Goal: Download file/media

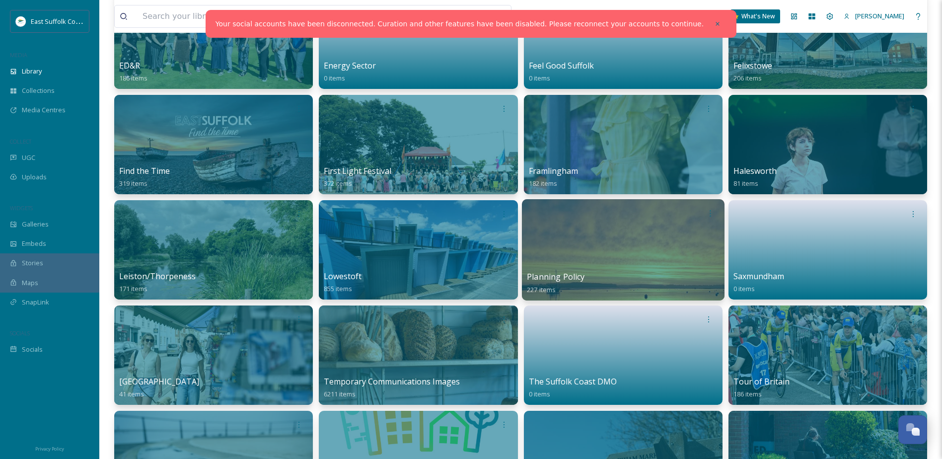
scroll to position [298, 0]
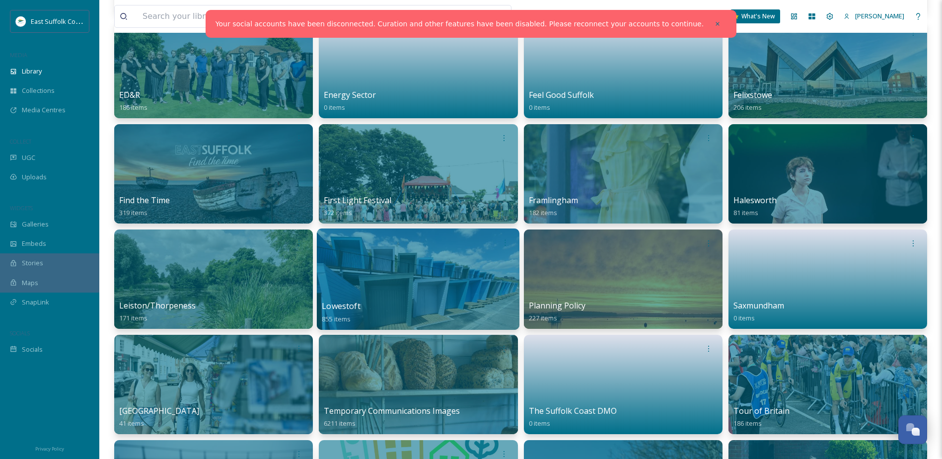
click at [385, 307] on div "Lowestoft 855 items" at bounding box center [418, 312] width 193 height 25
click at [387, 300] on div "Lowestoft 855 items" at bounding box center [418, 312] width 193 height 25
click at [389, 298] on div at bounding box center [418, 278] width 203 height 101
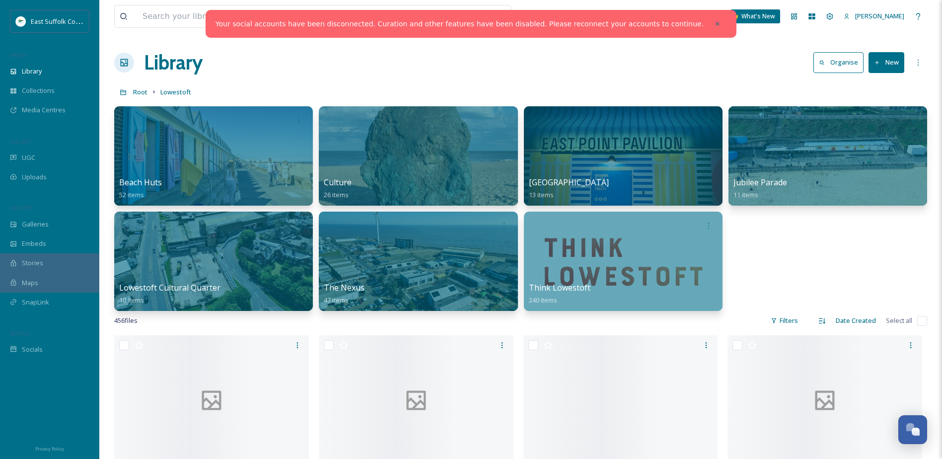
click at [838, 254] on div "Beach Huts 52 items Culture 26 items [GEOGRAPHIC_DATA] 13 items Jubilee Parade …" at bounding box center [520, 208] width 813 height 205
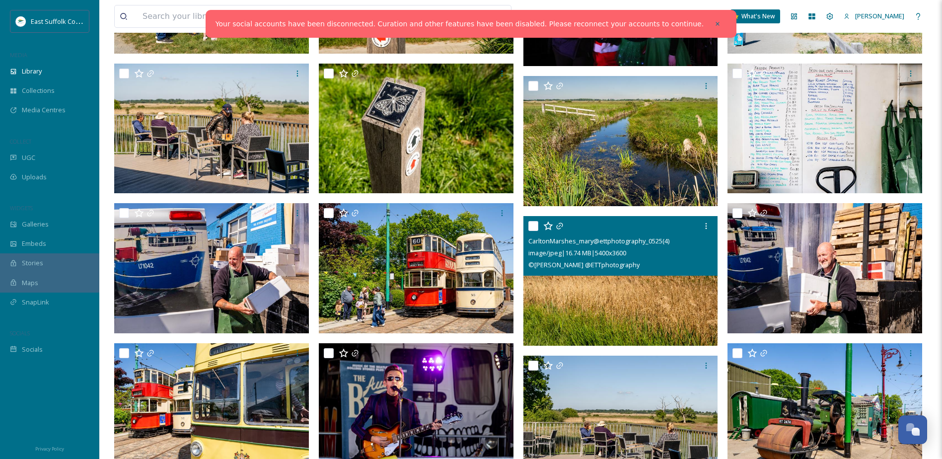
scroll to position [745, 0]
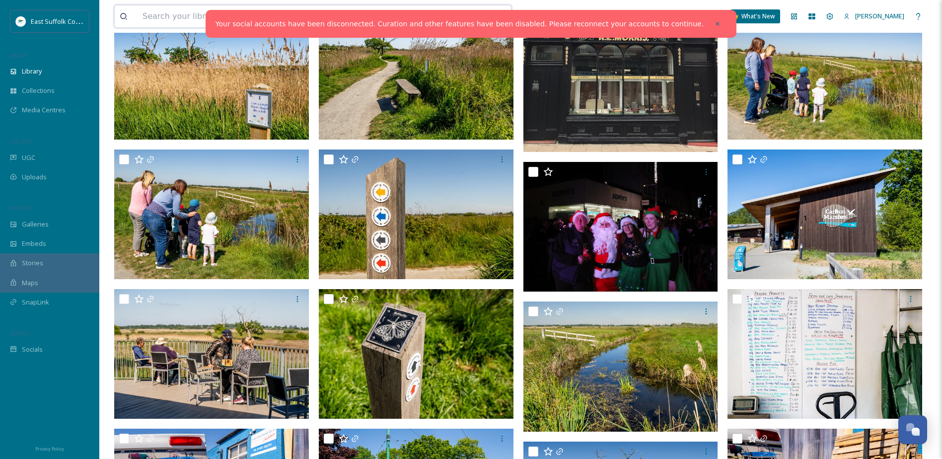
click at [205, 19] on input at bounding box center [275, 16] width 275 height 22
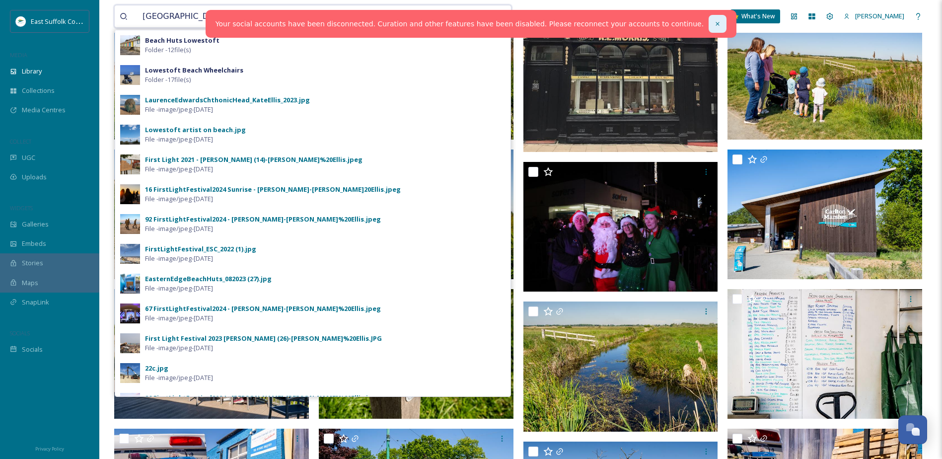
type input "[GEOGRAPHIC_DATA]"
drag, startPoint x: 683, startPoint y: 18, endPoint x: 672, endPoint y: 19, distance: 11.5
click at [709, 18] on div at bounding box center [718, 24] width 18 height 18
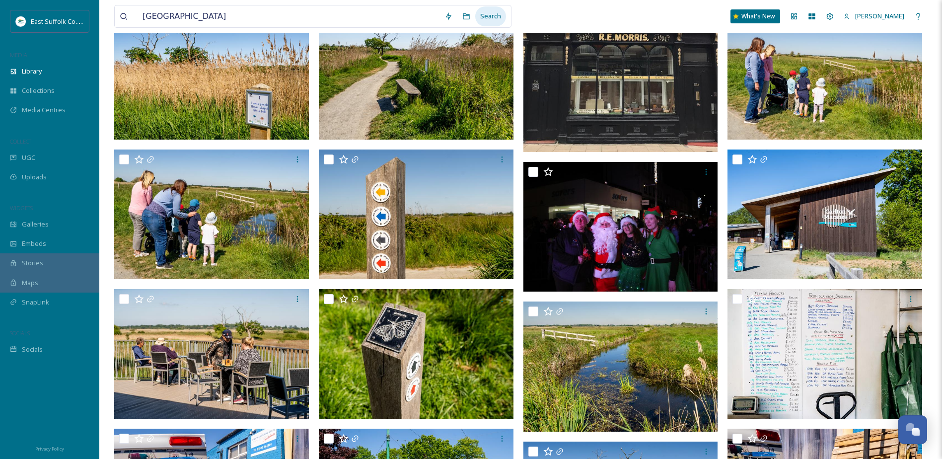
click at [495, 20] on div "Search" at bounding box center [490, 15] width 31 height 19
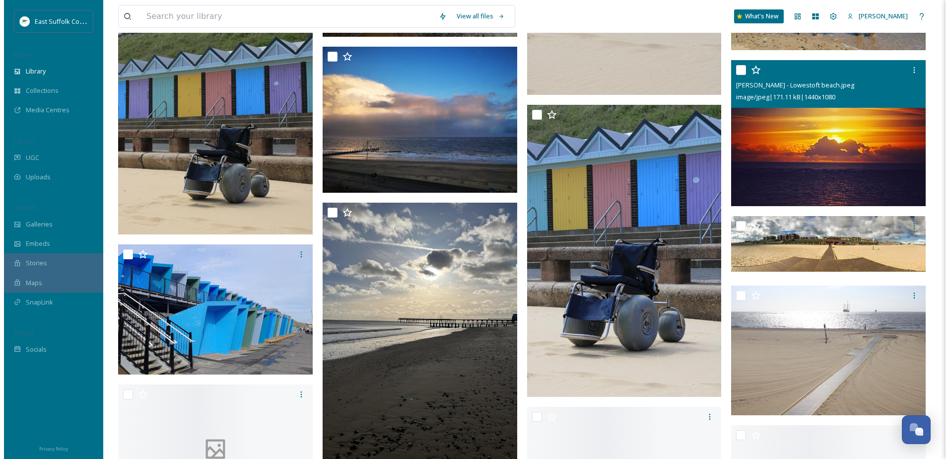
scroll to position [1539, 0]
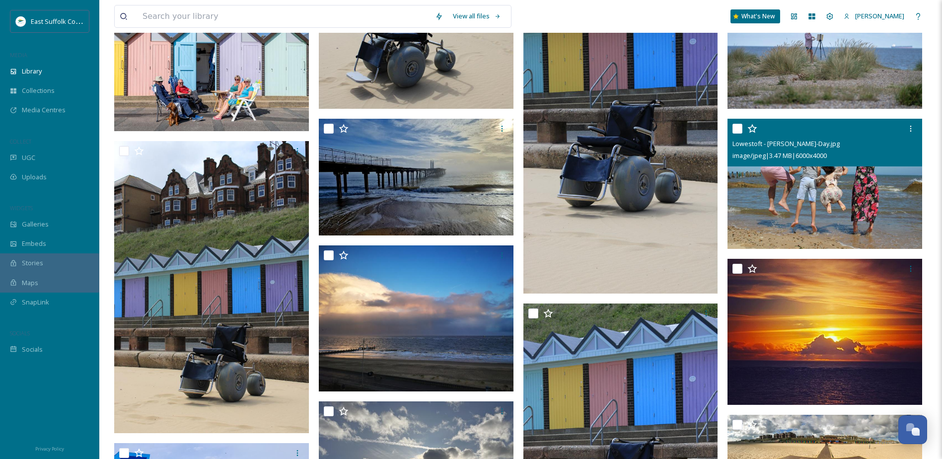
click at [822, 186] on img at bounding box center [824, 184] width 195 height 130
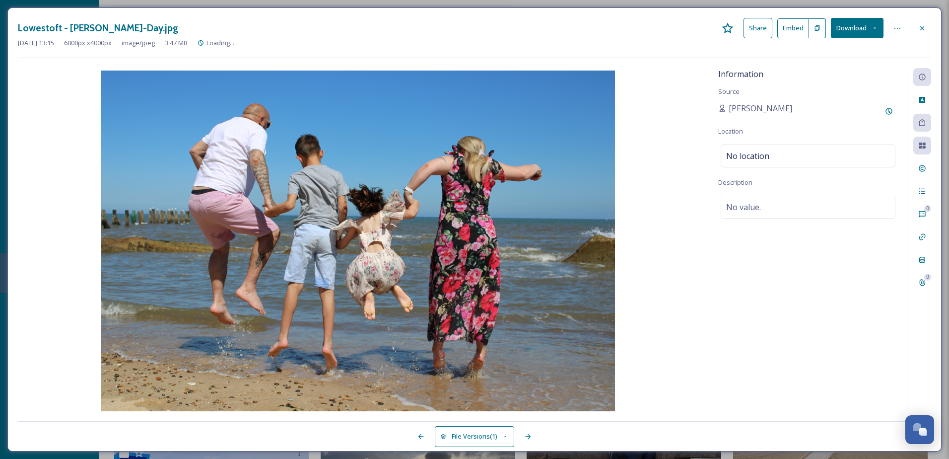
click at [846, 29] on button "Download" at bounding box center [857, 28] width 53 height 20
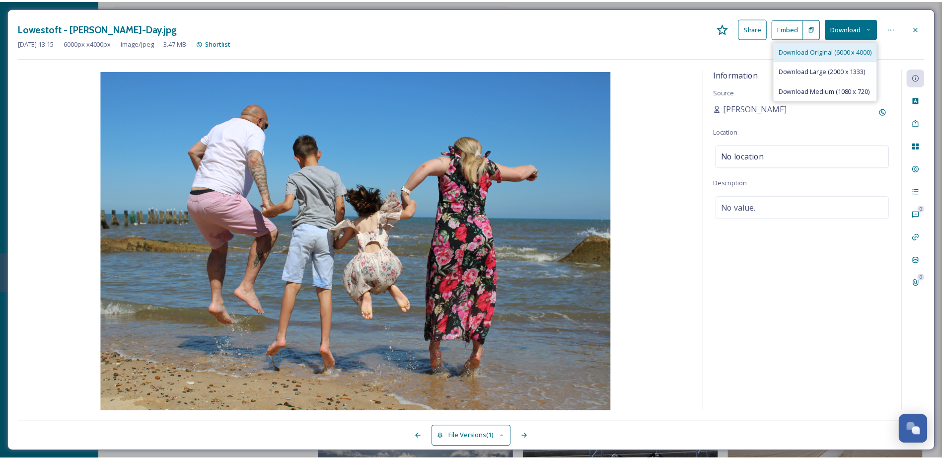
scroll to position [1552, 0]
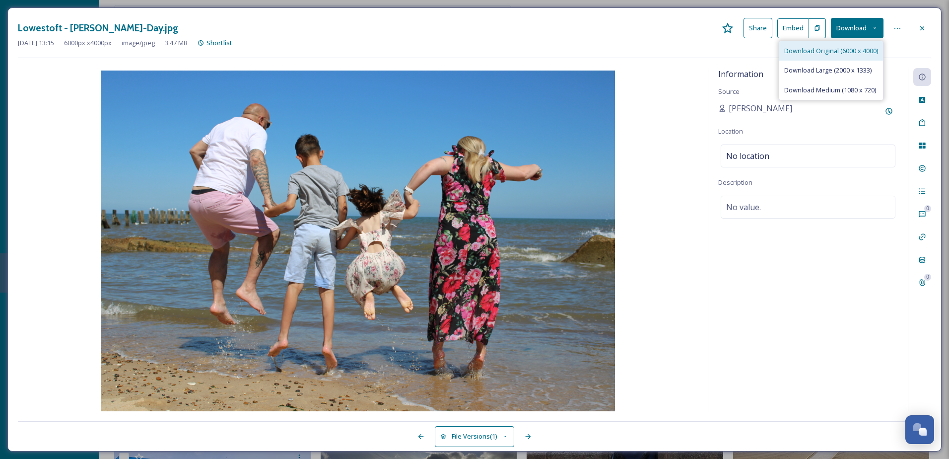
click at [850, 51] on span "Download Original (6000 x 4000)" at bounding box center [832, 50] width 94 height 9
click at [932, 31] on div "Lowestoft - [PERSON_NAME]-Day.jpg Share Embed Download [DATE] 13:15 6000 px x 4…" at bounding box center [474, 229] width 935 height 444
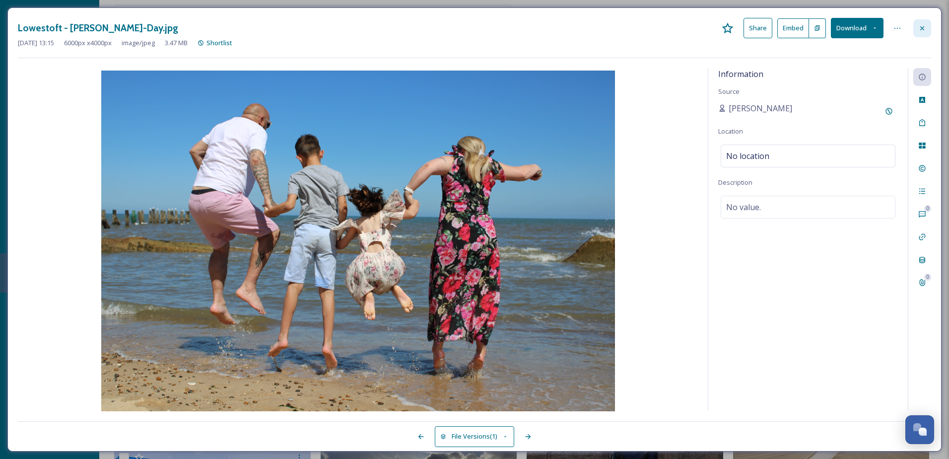
click at [928, 30] on div at bounding box center [923, 28] width 18 height 18
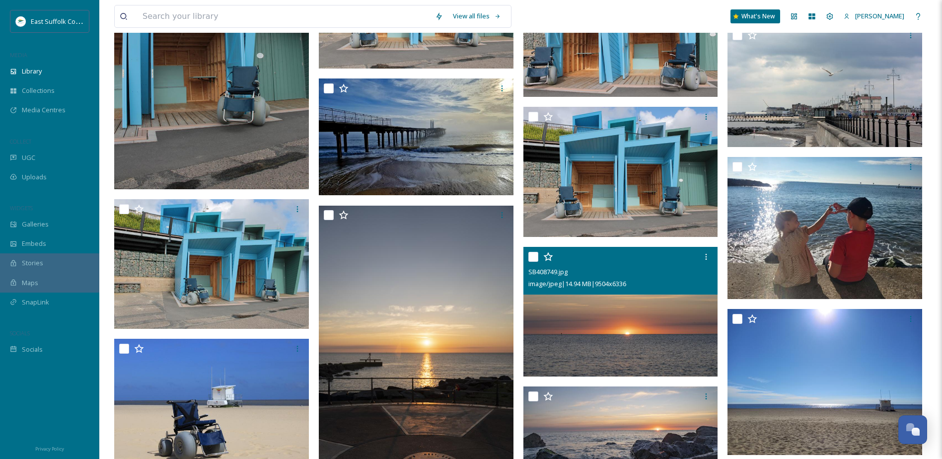
scroll to position [3042, 0]
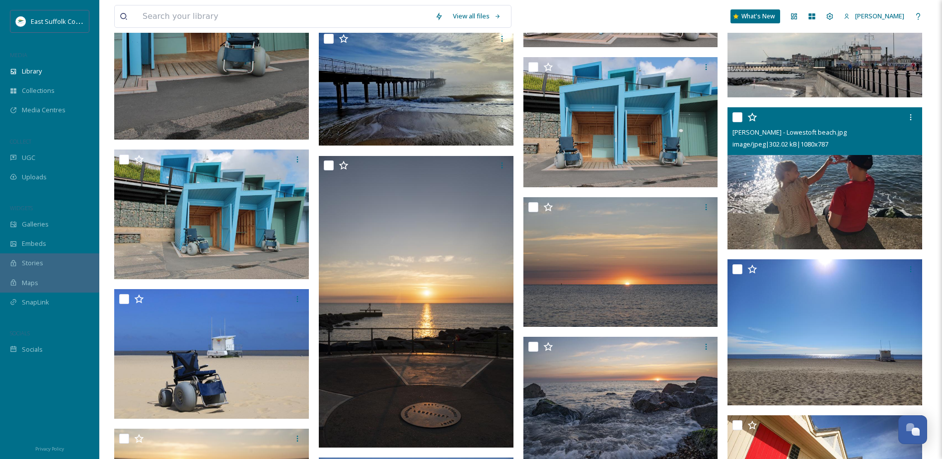
click at [852, 208] on img at bounding box center [824, 178] width 195 height 142
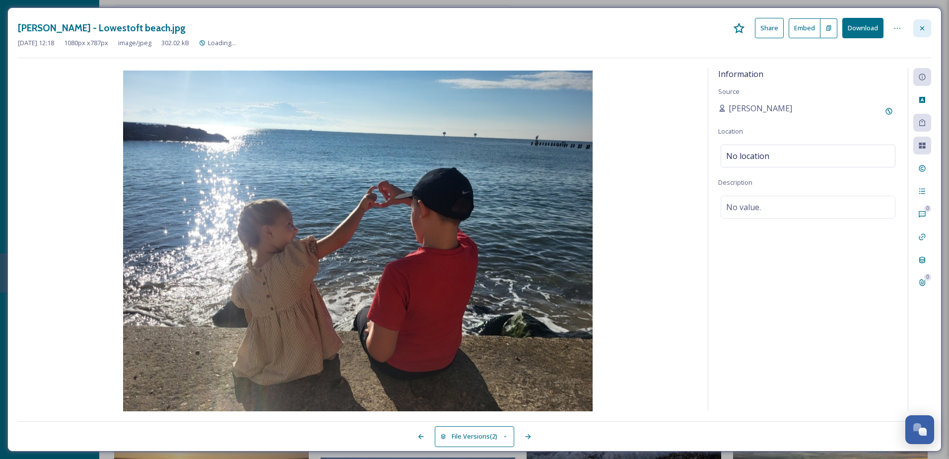
click at [919, 34] on div at bounding box center [923, 28] width 18 height 18
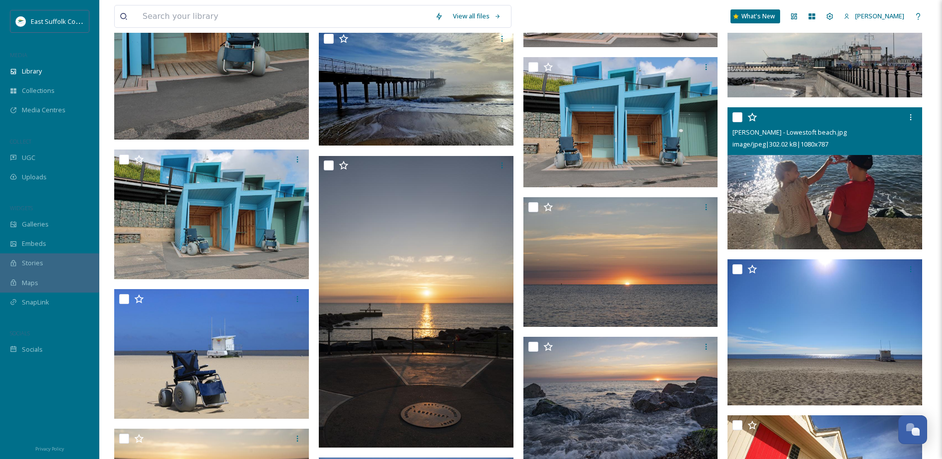
click at [803, 223] on img at bounding box center [824, 178] width 195 height 142
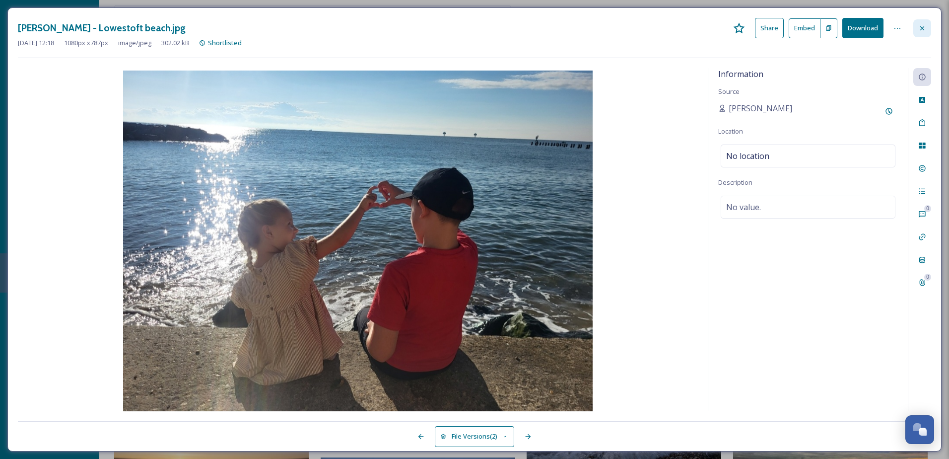
click at [916, 29] on div at bounding box center [923, 28] width 18 height 18
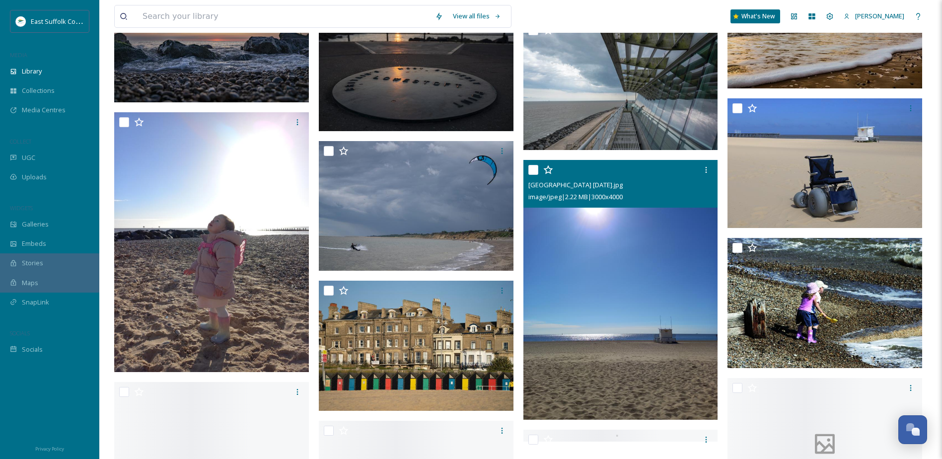
scroll to position [3737, 0]
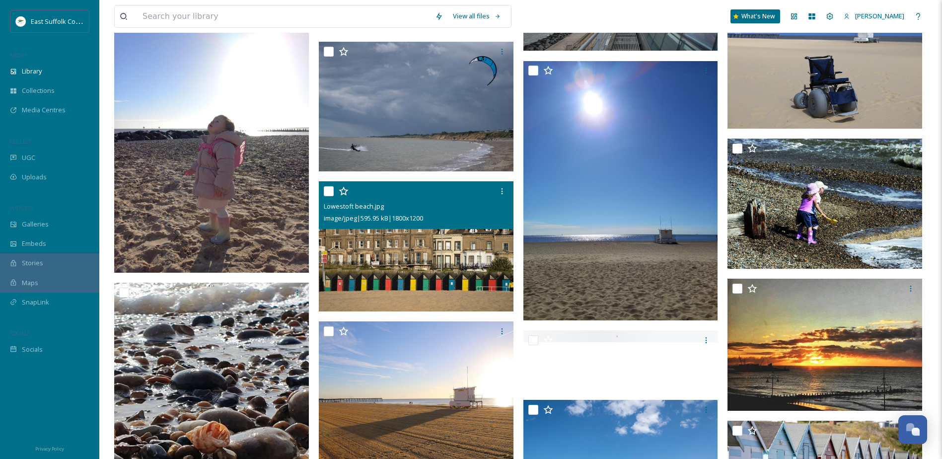
click at [489, 268] on img at bounding box center [416, 246] width 195 height 130
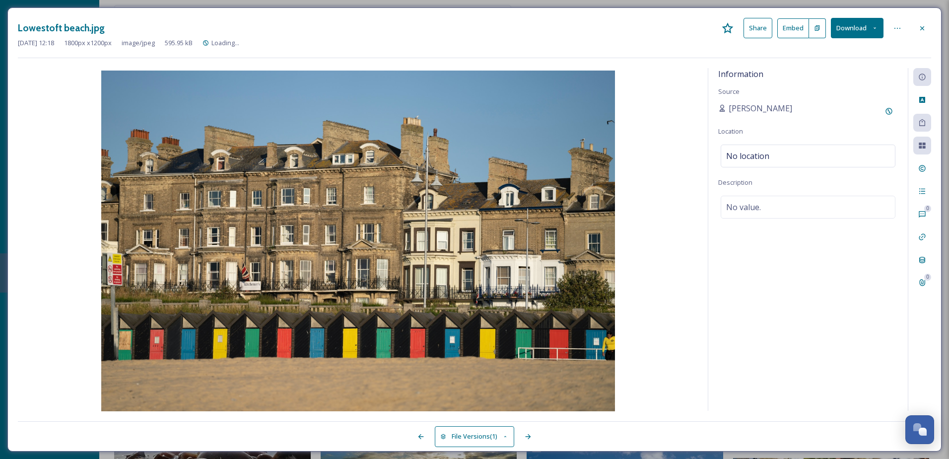
click at [850, 34] on button "Download" at bounding box center [857, 28] width 53 height 20
click at [845, 57] on div "Download Original (1800 x 1200)" at bounding box center [832, 50] width 104 height 19
click at [923, 31] on icon at bounding box center [923, 28] width 8 height 8
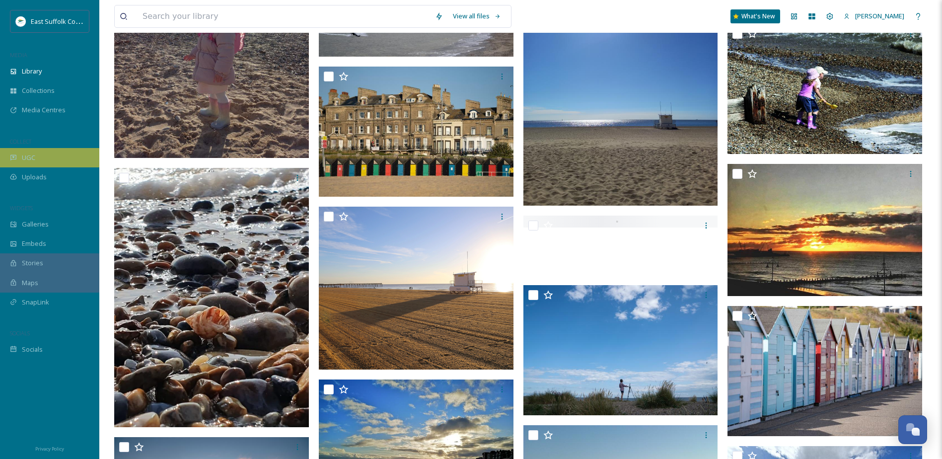
scroll to position [3653, 0]
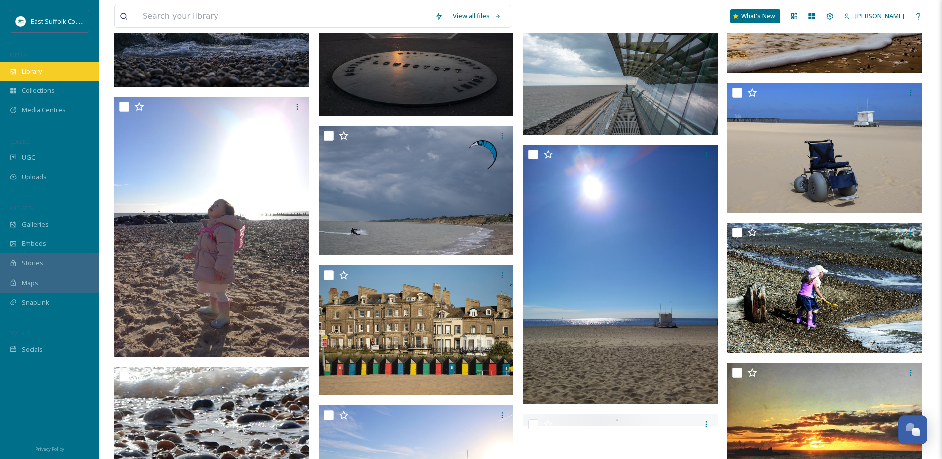
click at [23, 72] on span "Library" at bounding box center [32, 71] width 20 height 9
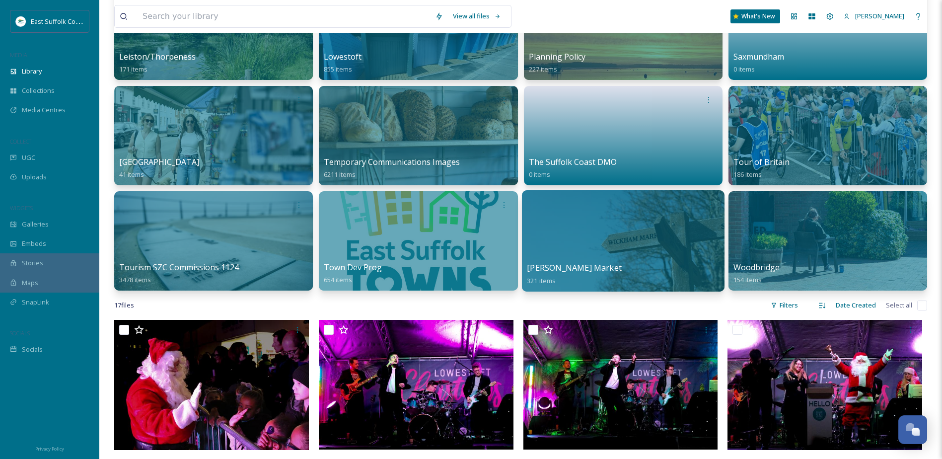
scroll to position [546, 0]
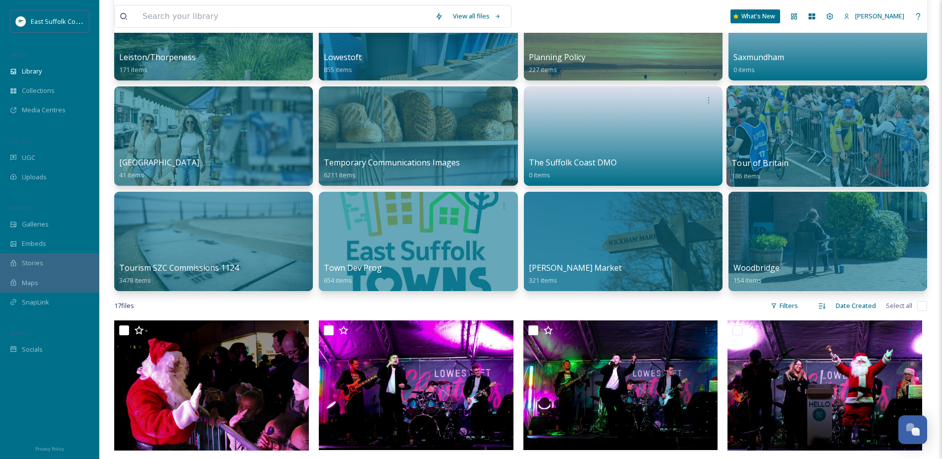
click at [755, 163] on span "Tour of Britain" at bounding box center [759, 162] width 57 height 11
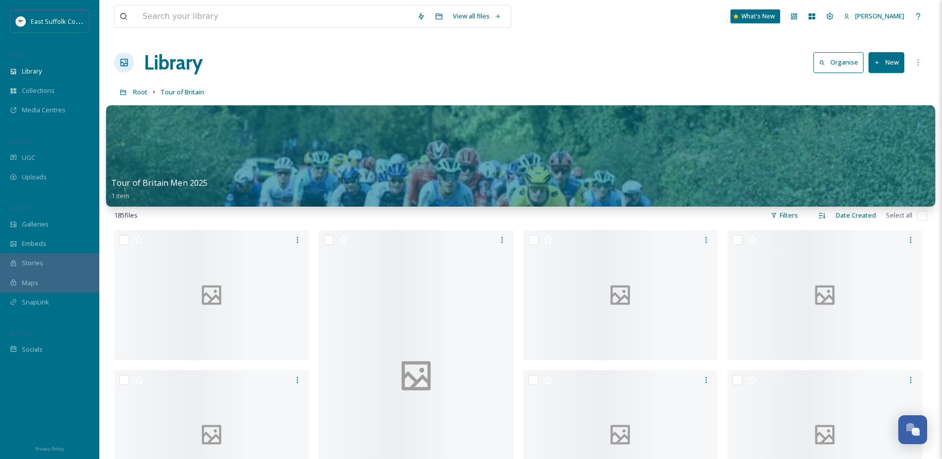
click at [275, 166] on div at bounding box center [520, 155] width 829 height 101
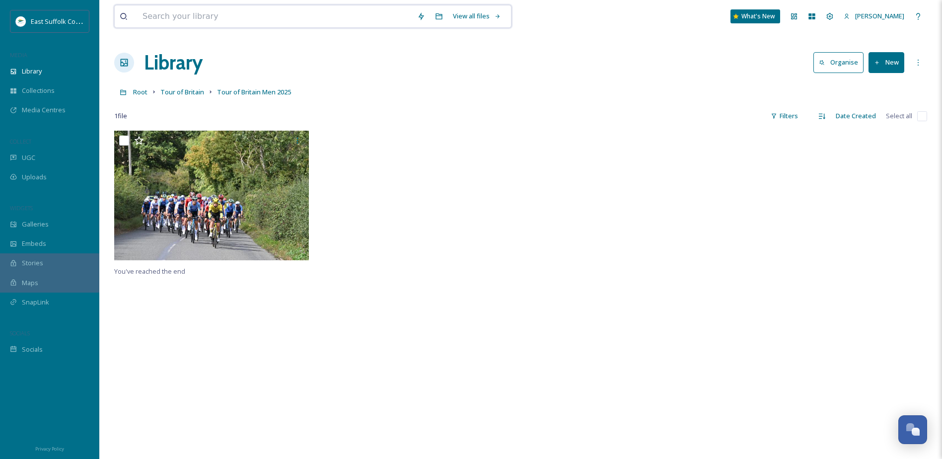
drag, startPoint x: 384, startPoint y: 15, endPoint x: 373, endPoint y: 16, distance: 10.9
click at [373, 16] on input at bounding box center [275, 16] width 275 height 22
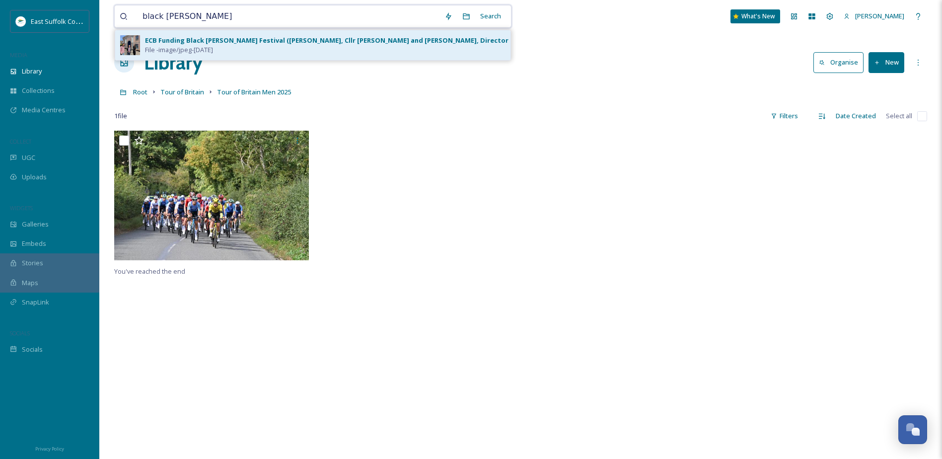
type input "black [PERSON_NAME]"
click at [375, 50] on div "ECB Funding Black [PERSON_NAME] Festival ([PERSON_NAME], Cllr [PERSON_NAME] and…" at bounding box center [325, 45] width 361 height 19
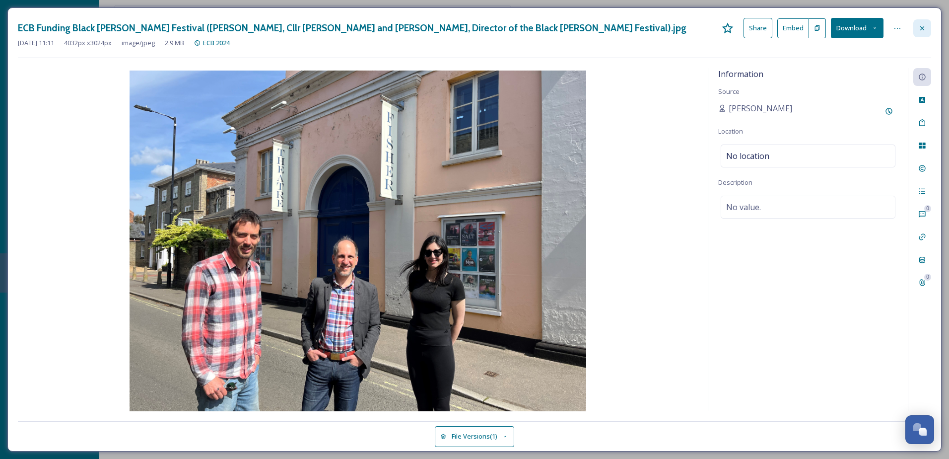
click at [924, 29] on icon at bounding box center [923, 28] width 4 height 4
